Goal: Task Accomplishment & Management: Complete application form

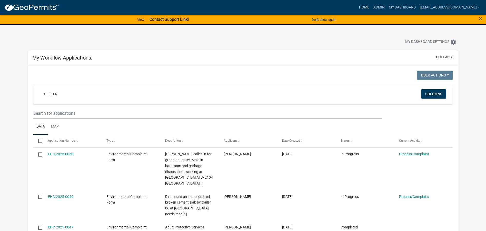
click at [357, 7] on link "Home" at bounding box center [364, 8] width 14 height 10
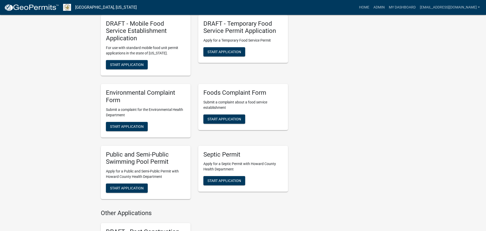
scroll to position [795, 0]
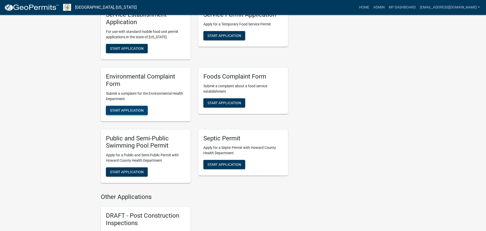
click at [134, 108] on span "Start Application" at bounding box center [127, 110] width 34 height 4
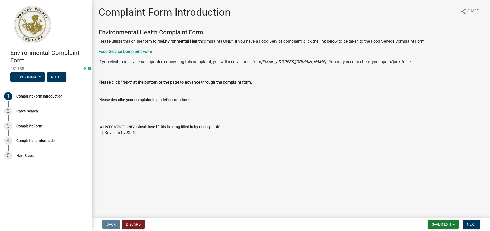
click at [101, 108] on input "Please describe your complaint in a brief description. *" at bounding box center [290, 108] width 385 height 11
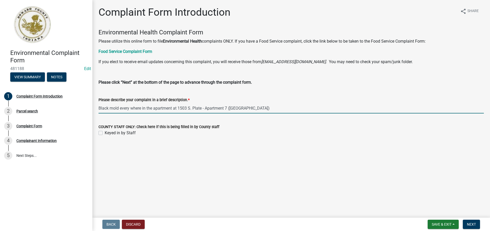
drag, startPoint x: 262, startPoint y: 108, endPoint x: 99, endPoint y: 108, distance: 163.6
click at [99, 108] on input "Black mold every where in the apartment at 1503 S. Plate - Apartment 7 ([GEOGRA…" at bounding box center [290, 108] width 385 height 11
type input "Black mold every where in the apartment at 1503 S. Plate - Apartment 7 ([GEOGRA…"
click at [105, 133] on label "Keyed in by Staff" at bounding box center [120, 133] width 31 height 6
click at [105, 133] on input "Keyed in by Staff" at bounding box center [106, 131] width 3 height 3
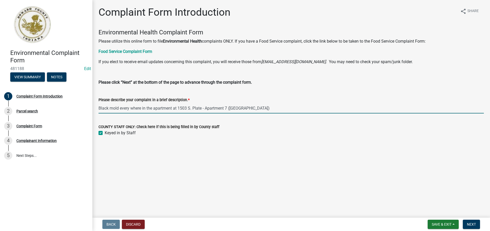
checkbox input "true"
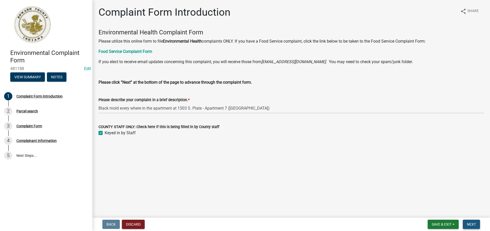
click at [469, 225] on span "Next" at bounding box center [471, 224] width 9 height 4
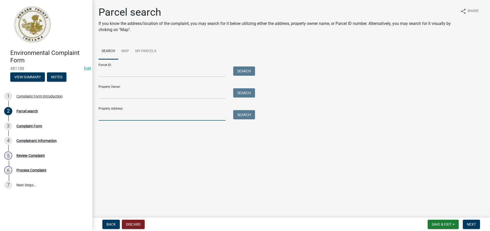
click at [100, 117] on input "Property Address:" at bounding box center [161, 115] width 127 height 11
type input "1503 s plate"
click at [236, 114] on button "Search" at bounding box center [244, 114] width 22 height 9
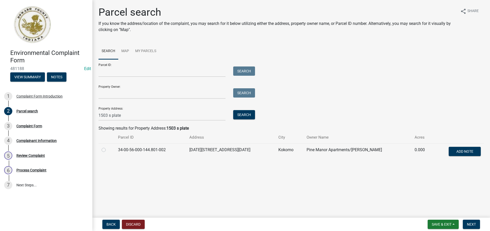
click at [108, 147] on label at bounding box center [108, 147] width 0 height 0
click at [108, 150] on input "radio" at bounding box center [109, 148] width 3 height 3
radio input "true"
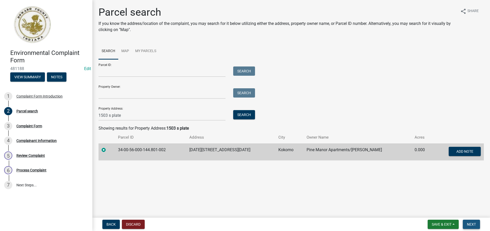
click at [471, 224] on span "Next" at bounding box center [471, 224] width 9 height 4
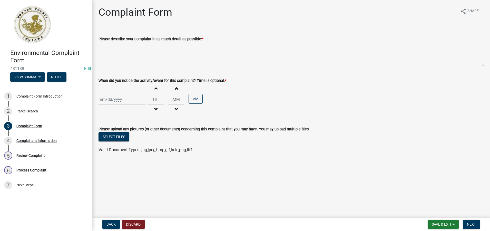
click at [107, 60] on textarea "Please describe your complaint in as much detail as possible: *" at bounding box center [290, 54] width 385 height 24
paste textarea "Black mold every where in the apartment at 1503 S. Plate - Apartment 7 ([GEOGRA…"
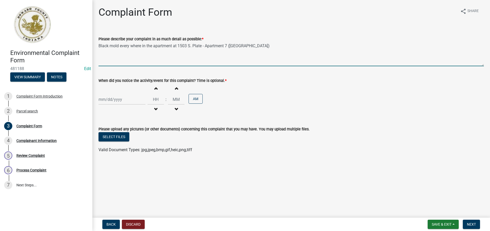
type textarea "Black mold every where in the apartment at 1503 S. Plate - Apartment 7 ([GEOGRA…"
click at [101, 97] on div at bounding box center [121, 99] width 47 height 11
select select "9"
select select "2025"
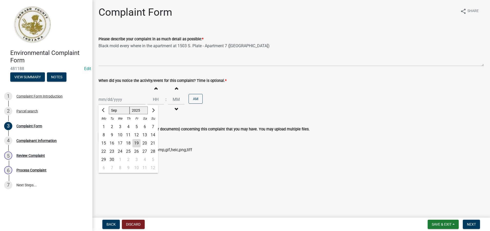
click at [136, 143] on div "19" at bounding box center [136, 143] width 8 height 8
type input "[DATE]"
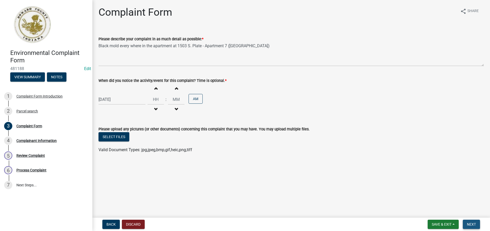
click at [470, 226] on span "Next" at bounding box center [471, 224] width 9 height 4
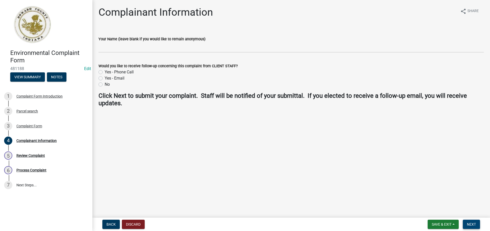
click at [470, 223] on span "Next" at bounding box center [471, 224] width 9 height 4
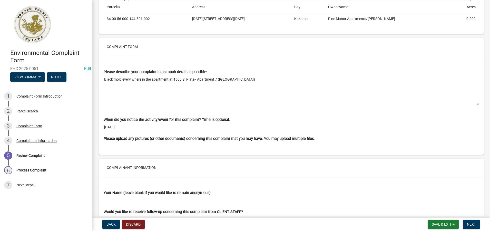
scroll to position [378, 0]
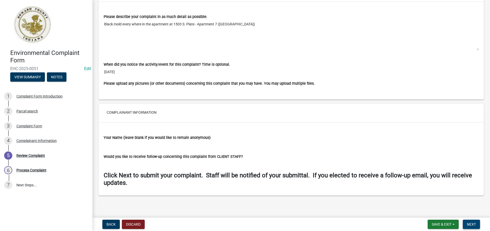
click at [470, 224] on span "Next" at bounding box center [471, 224] width 9 height 4
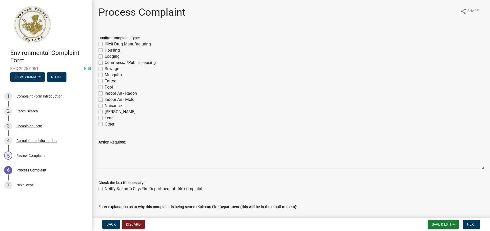
click at [105, 99] on label "Indoor Air - Mold" at bounding box center [120, 99] width 30 height 6
click at [105, 99] on input "Indoor Air - Mold" at bounding box center [106, 97] width 3 height 3
checkbox input "true"
checkbox input "false"
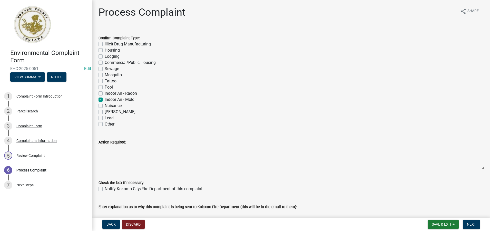
checkbox input "false"
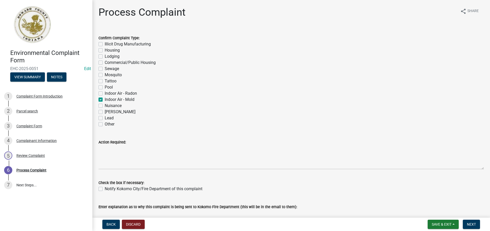
checkbox input "false"
checkbox input "true"
checkbox input "false"
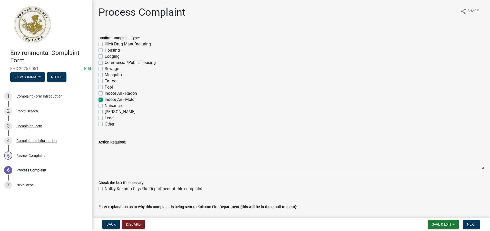
checkbox input "false"
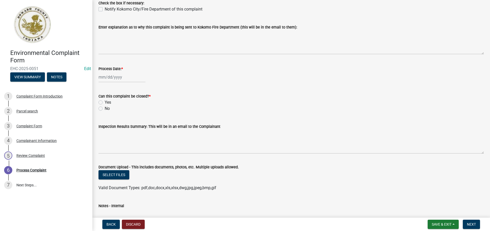
scroll to position [205, 0]
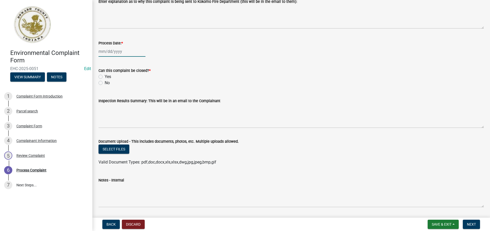
click at [105, 53] on div at bounding box center [121, 51] width 47 height 11
select select "9"
select select "2025"
click at [137, 95] on div "19" at bounding box center [136, 95] width 8 height 8
type input "[DATE]"
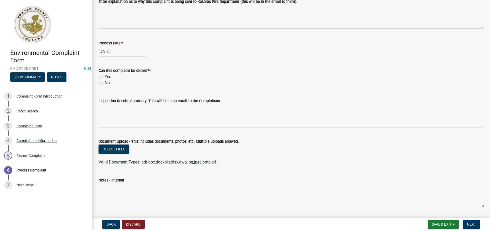
click at [105, 83] on label "No" at bounding box center [107, 83] width 5 height 6
click at [105, 83] on input "No" at bounding box center [106, 81] width 3 height 3
radio input "true"
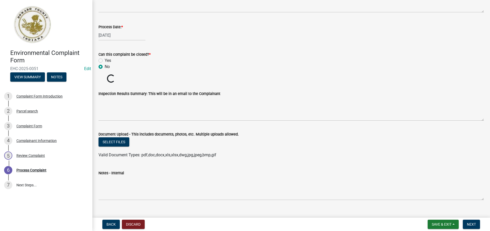
scroll to position [230, 0]
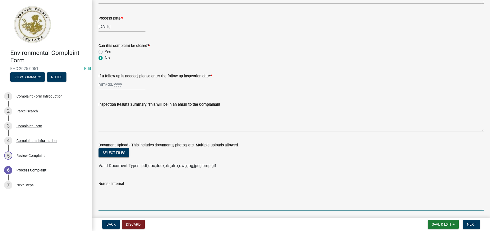
click at [101, 196] on textarea "Notes - Internal" at bounding box center [290, 199] width 385 height 24
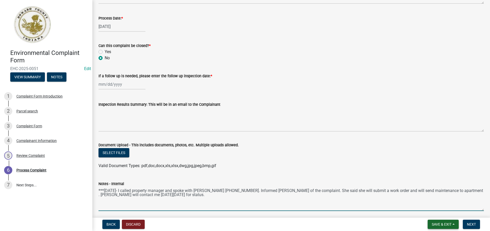
type textarea "***[DATE]- I called property manager and spoke with [PERSON_NAME] [PHONE_NUMBER…"
click at [433, 224] on span "Save & Exit" at bounding box center [442, 224] width 20 height 4
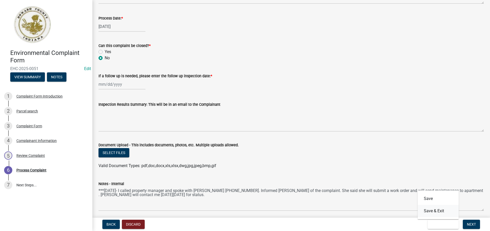
click at [435, 211] on button "Save & Exit" at bounding box center [437, 211] width 41 height 12
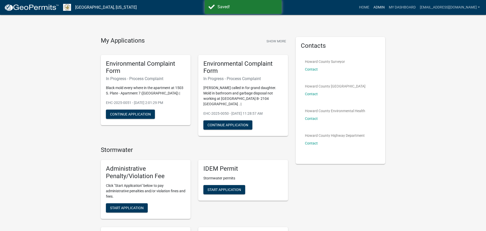
click at [372, 8] on link "Admin" at bounding box center [378, 8] width 15 height 10
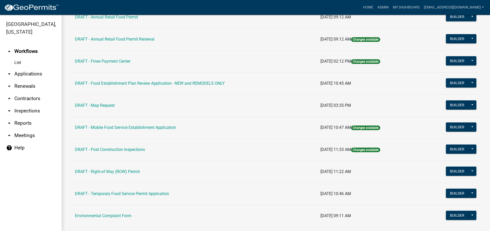
scroll to position [205, 0]
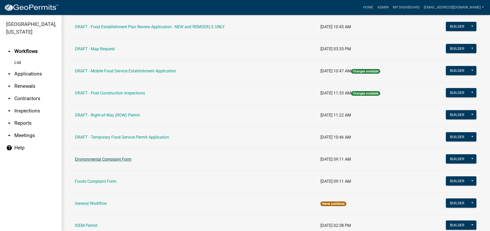
click at [112, 158] on link "Environmental Complaint Form" at bounding box center [103, 159] width 56 height 5
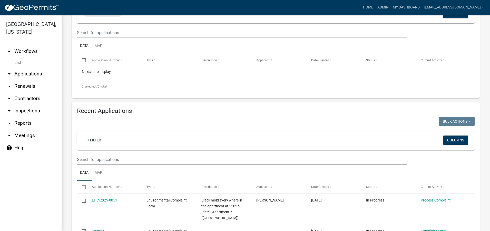
scroll to position [48, 0]
